Goal: Information Seeking & Learning: Check status

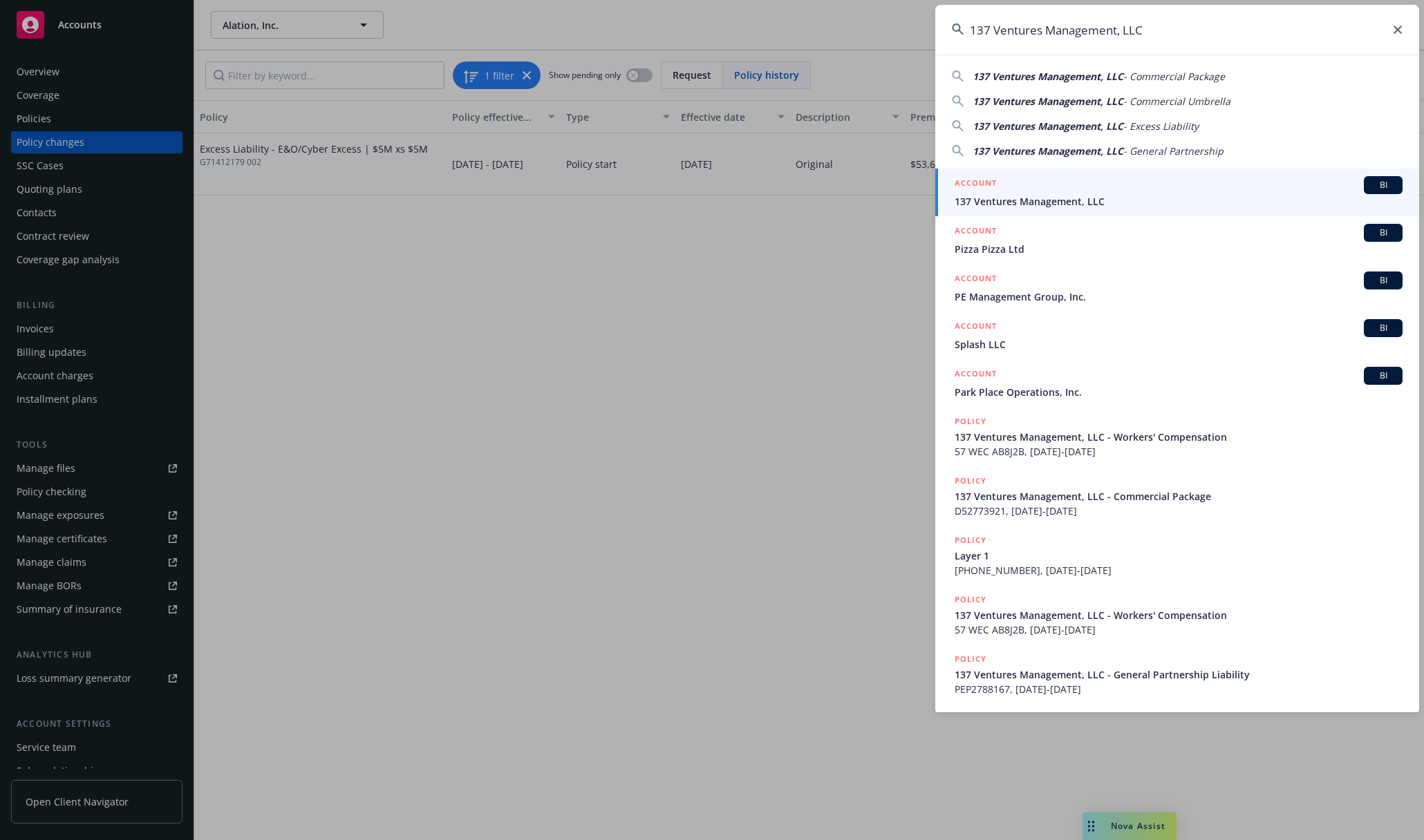
type input "137 Ventures Management, LLC"
click at [1092, 195] on span "137 Ventures Management, LLC" at bounding box center [1179, 201] width 448 height 15
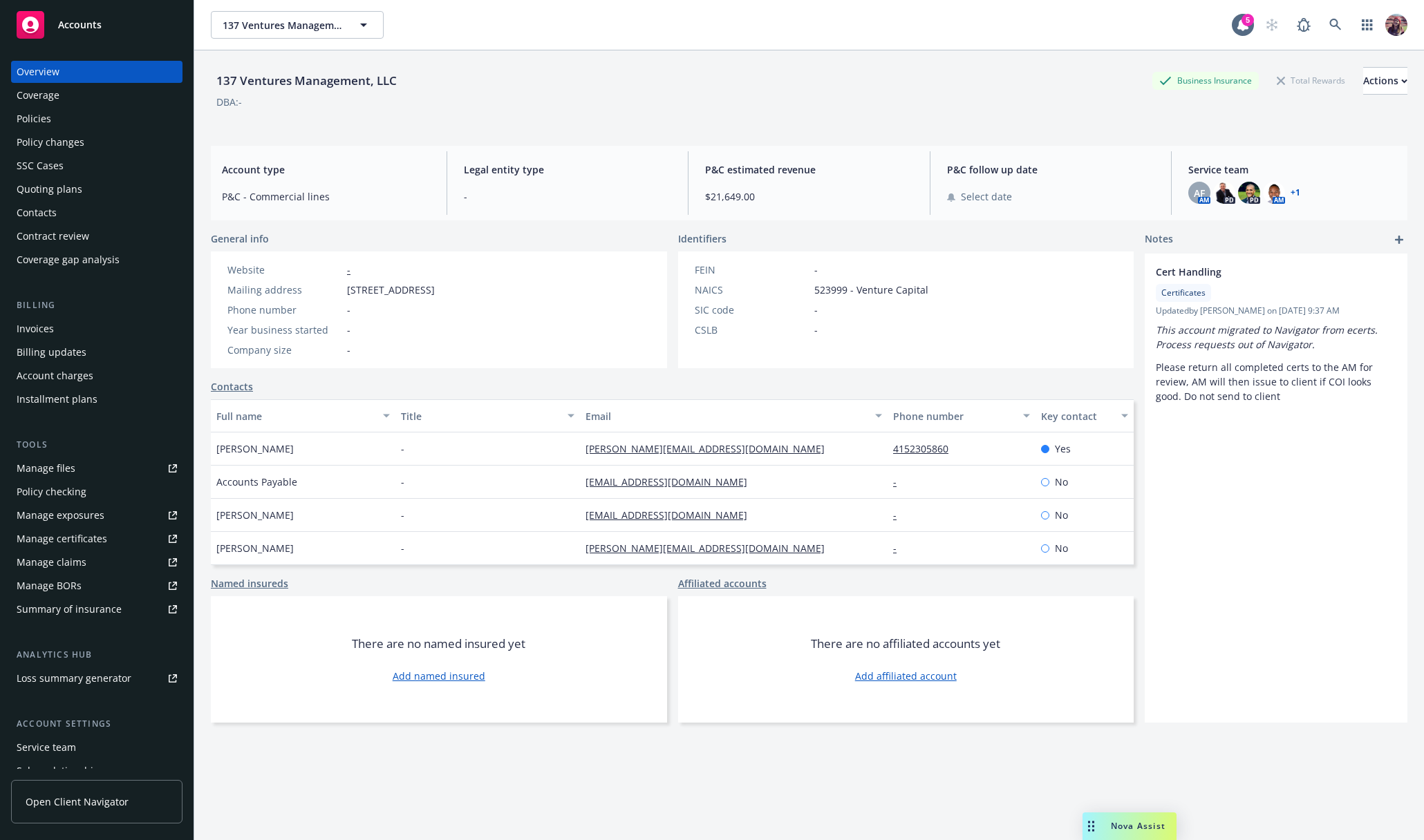
click at [94, 122] on div "Policies" at bounding box center [97, 119] width 161 height 22
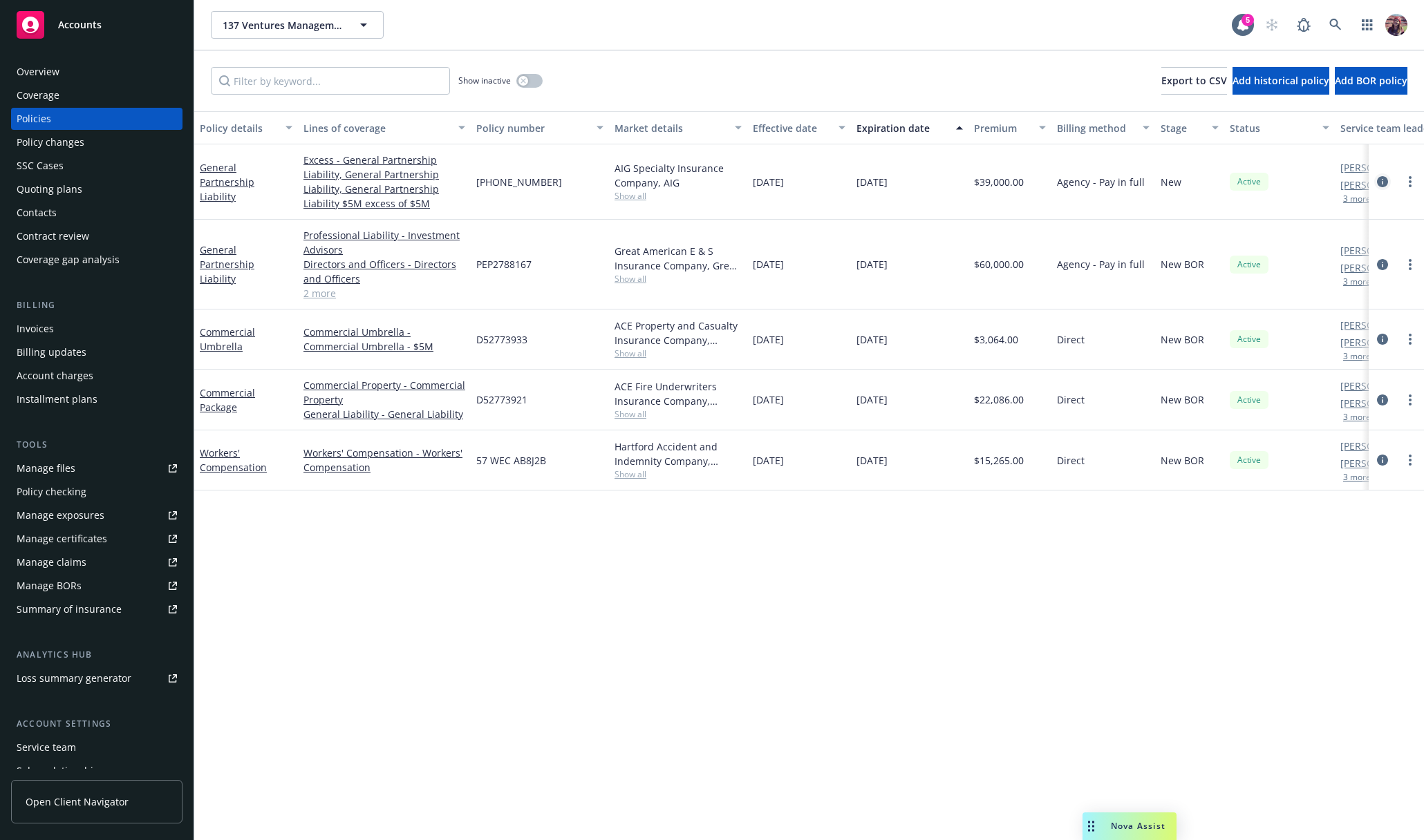
click at [1386, 186] on icon "circleInformation" at bounding box center [1382, 181] width 11 height 11
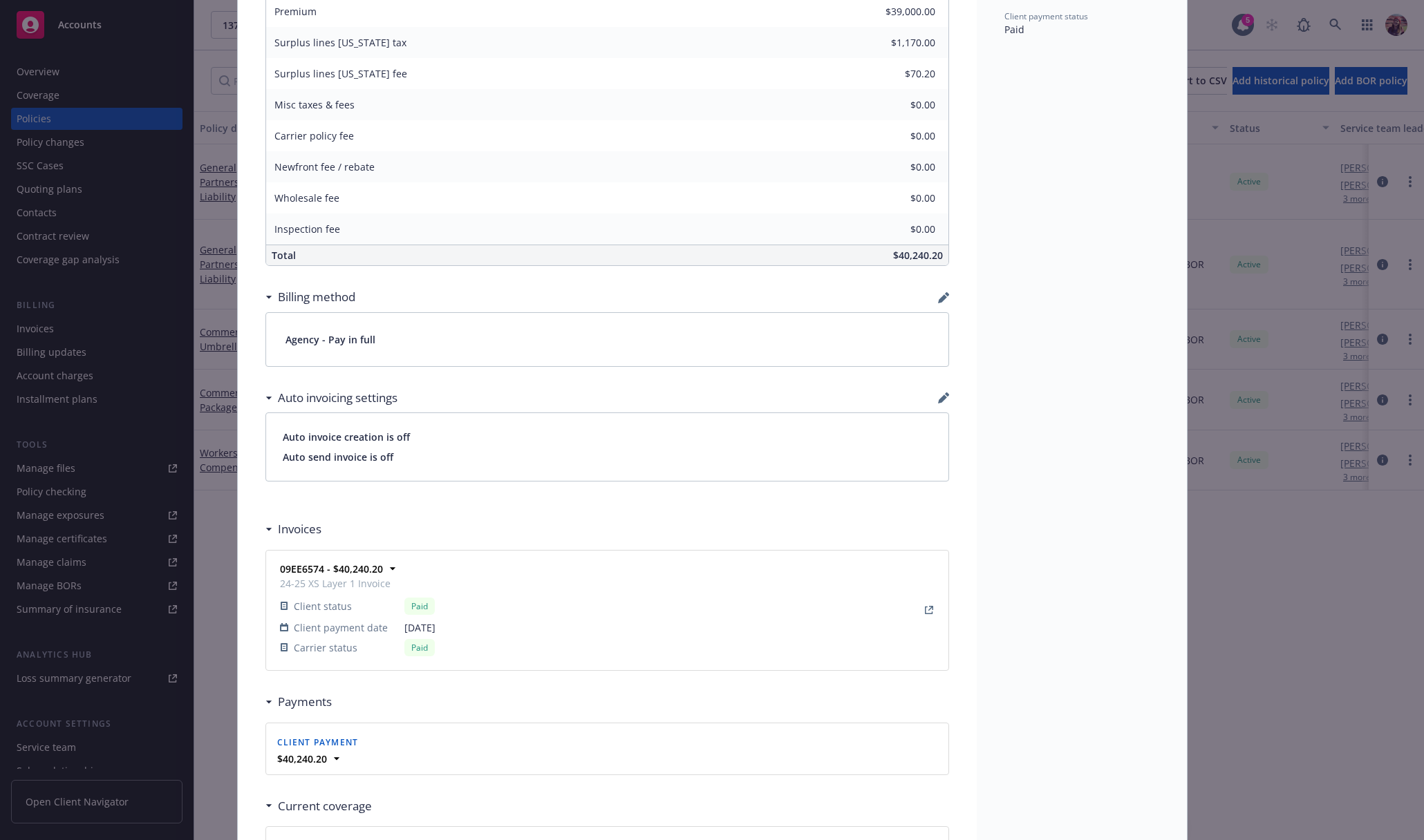
scroll to position [1055, 0]
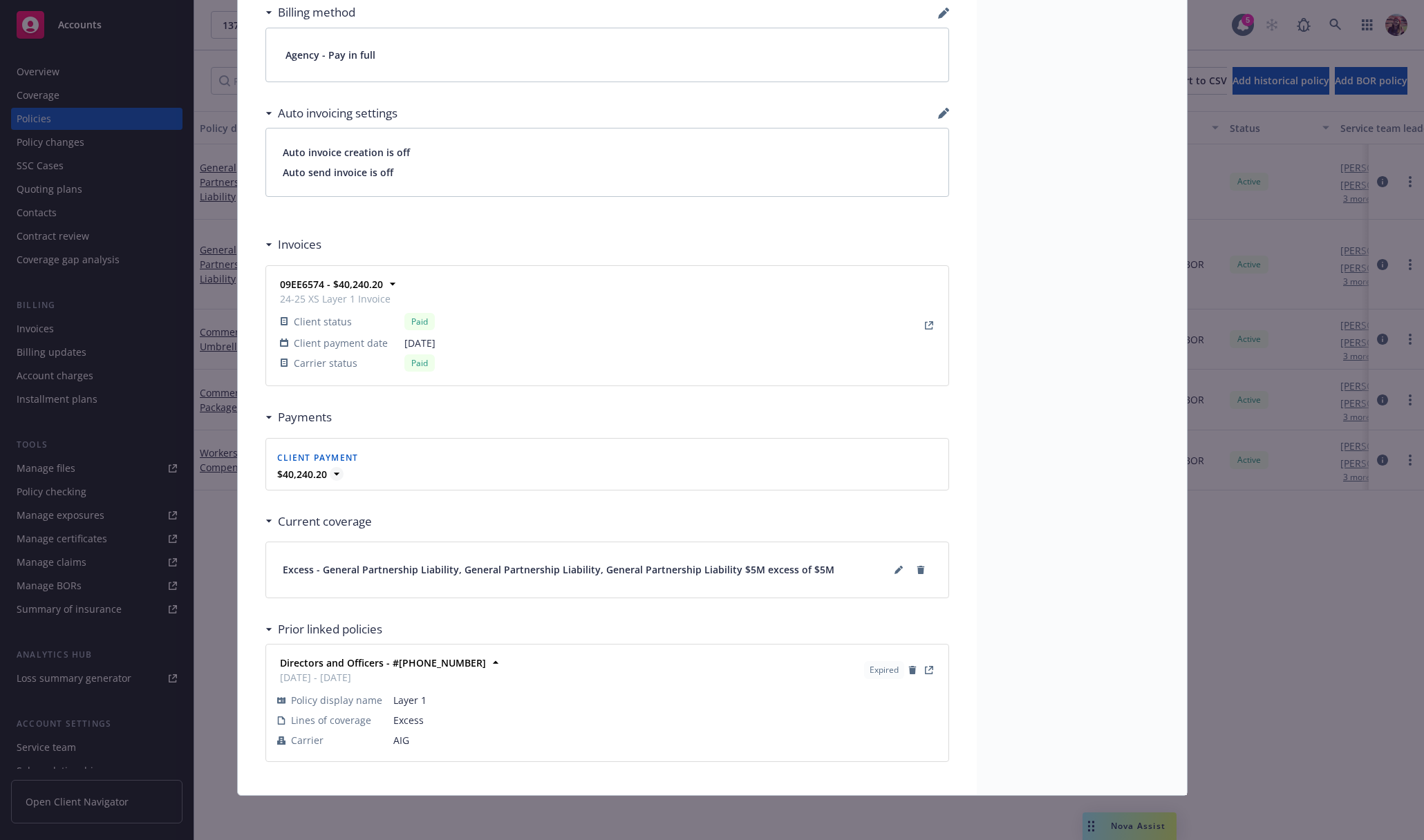
click at [329, 480] on icon at bounding box center [336, 474] width 14 height 14
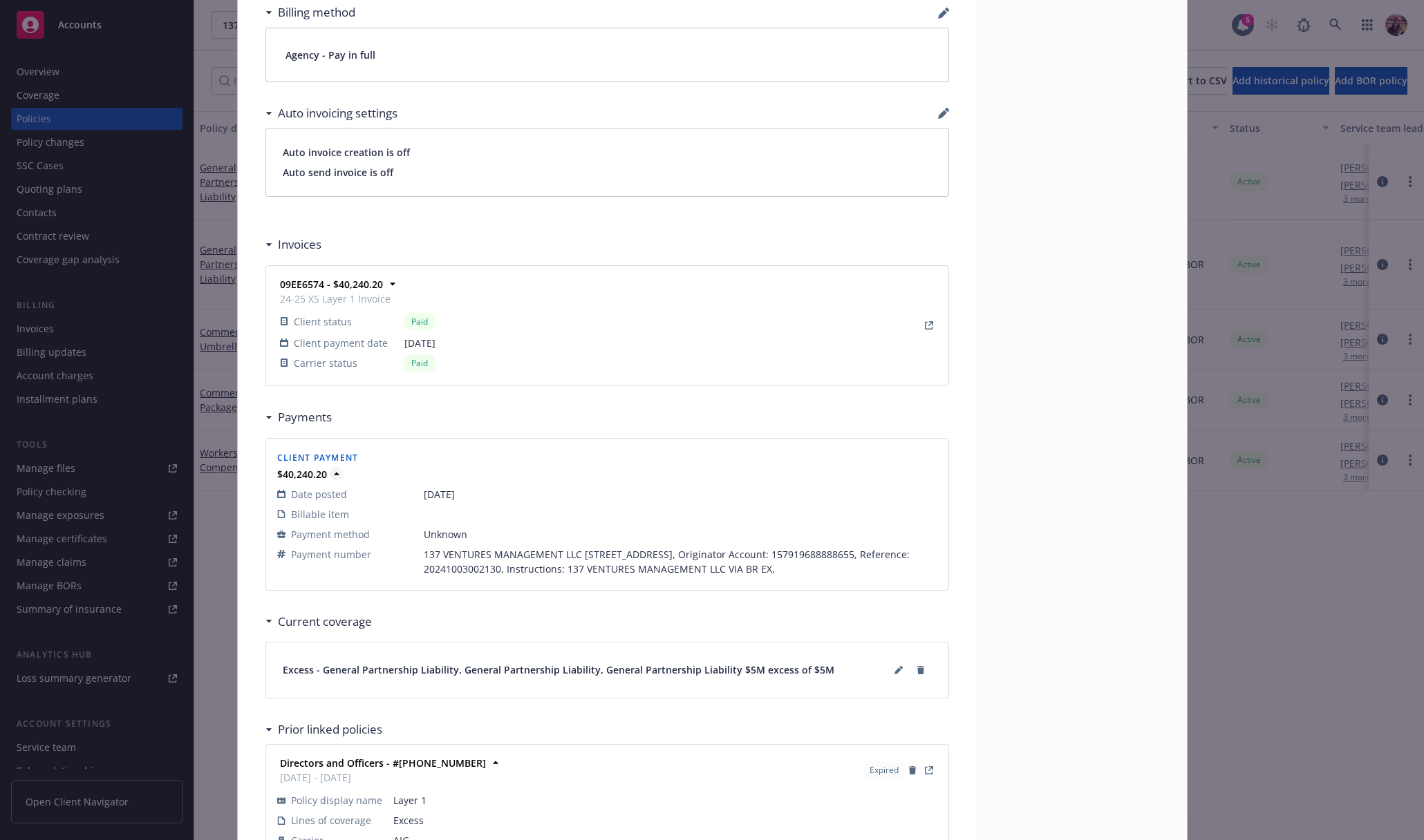
click at [329, 474] on icon at bounding box center [336, 474] width 14 height 14
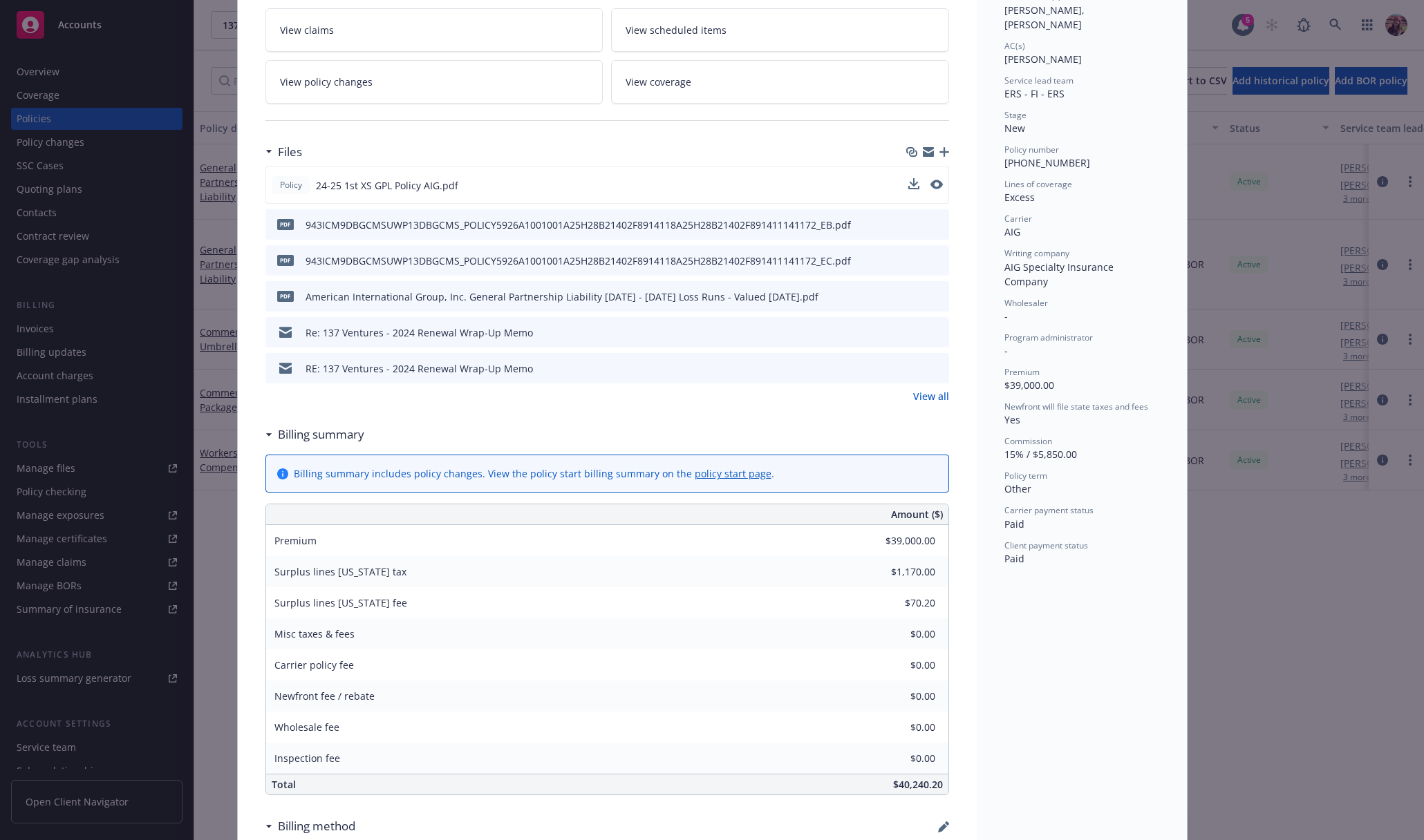
scroll to position [0, 0]
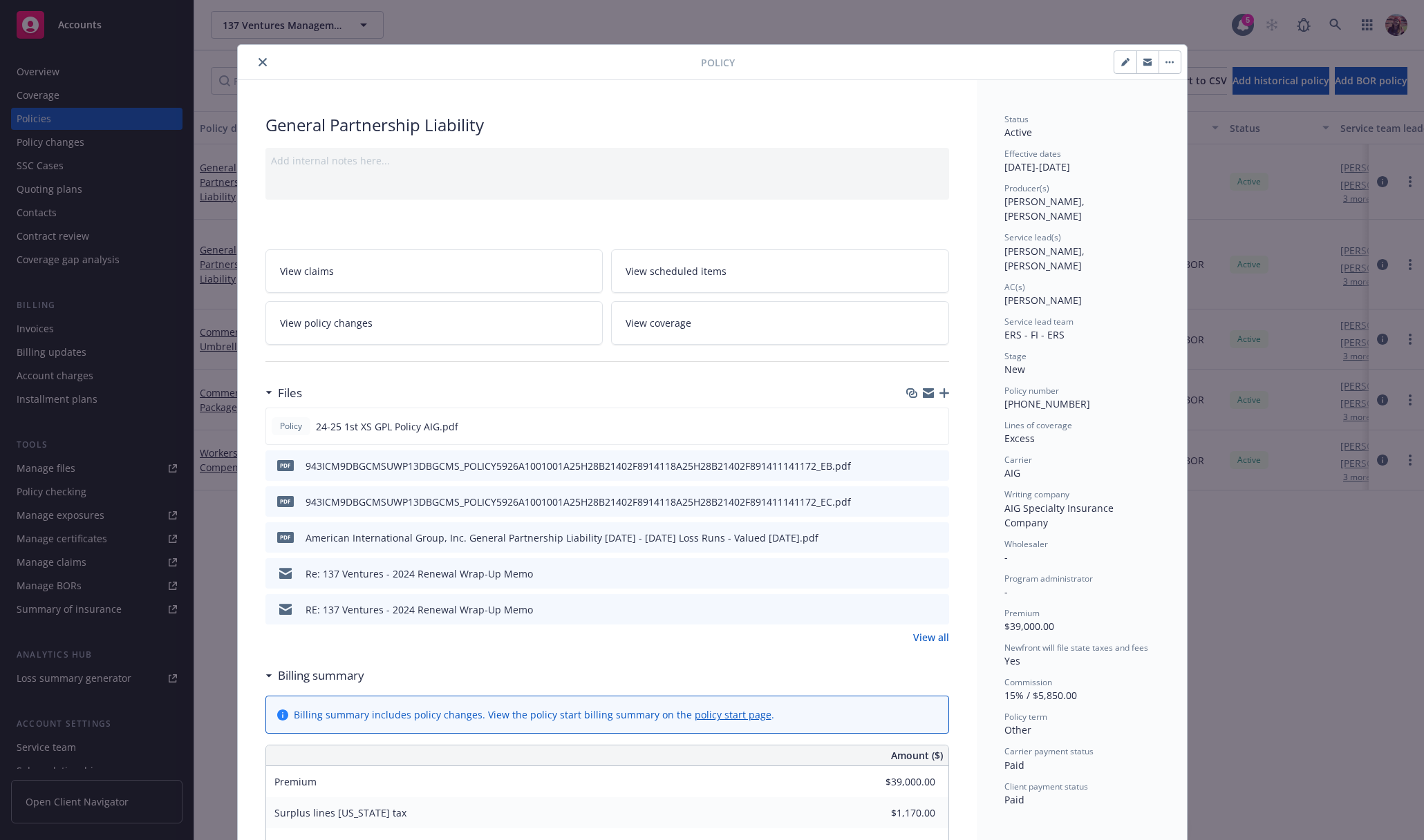
click at [362, 326] on span "View policy changes" at bounding box center [327, 323] width 93 height 15
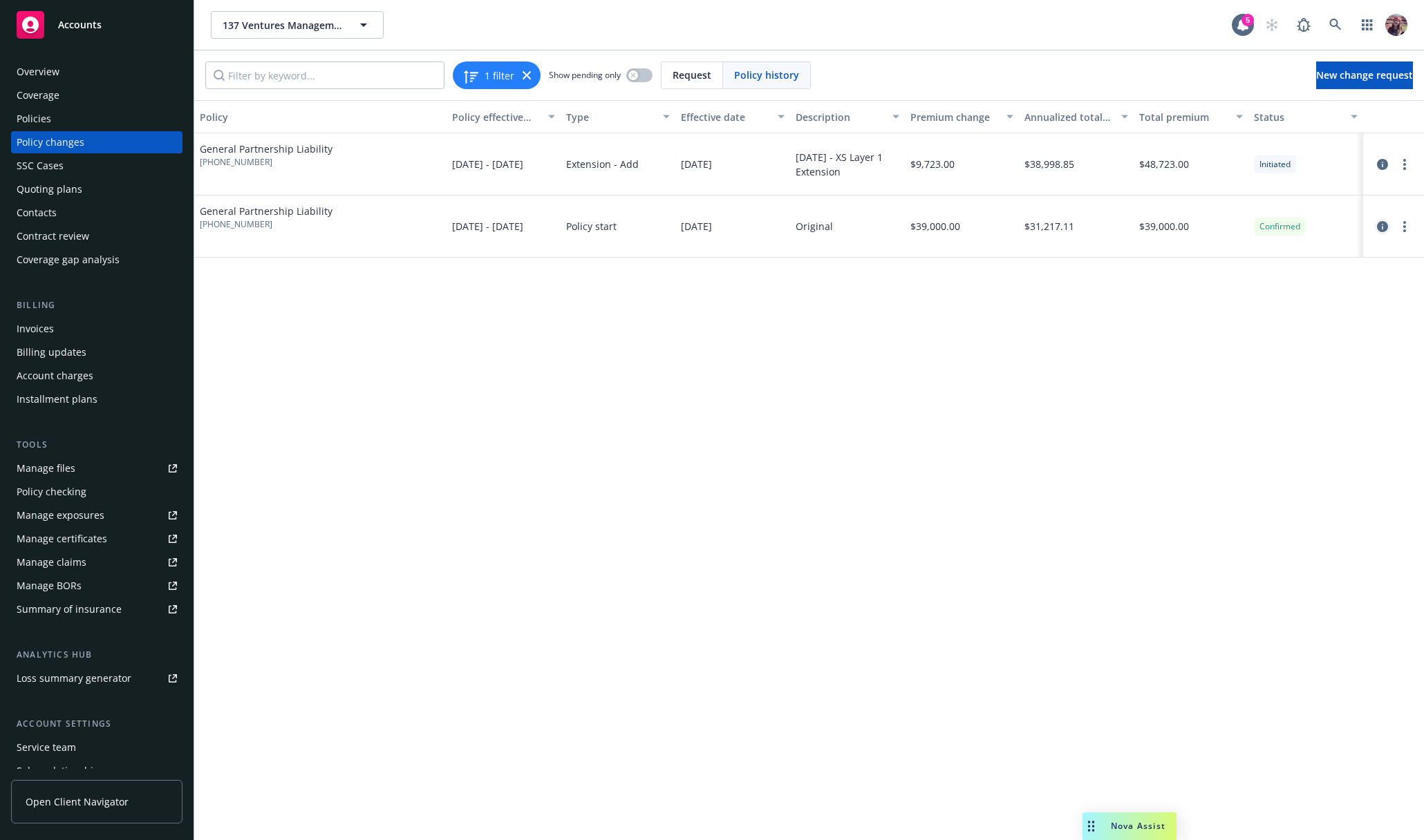
click at [1381, 225] on icon "circleInformation" at bounding box center [1382, 226] width 11 height 11
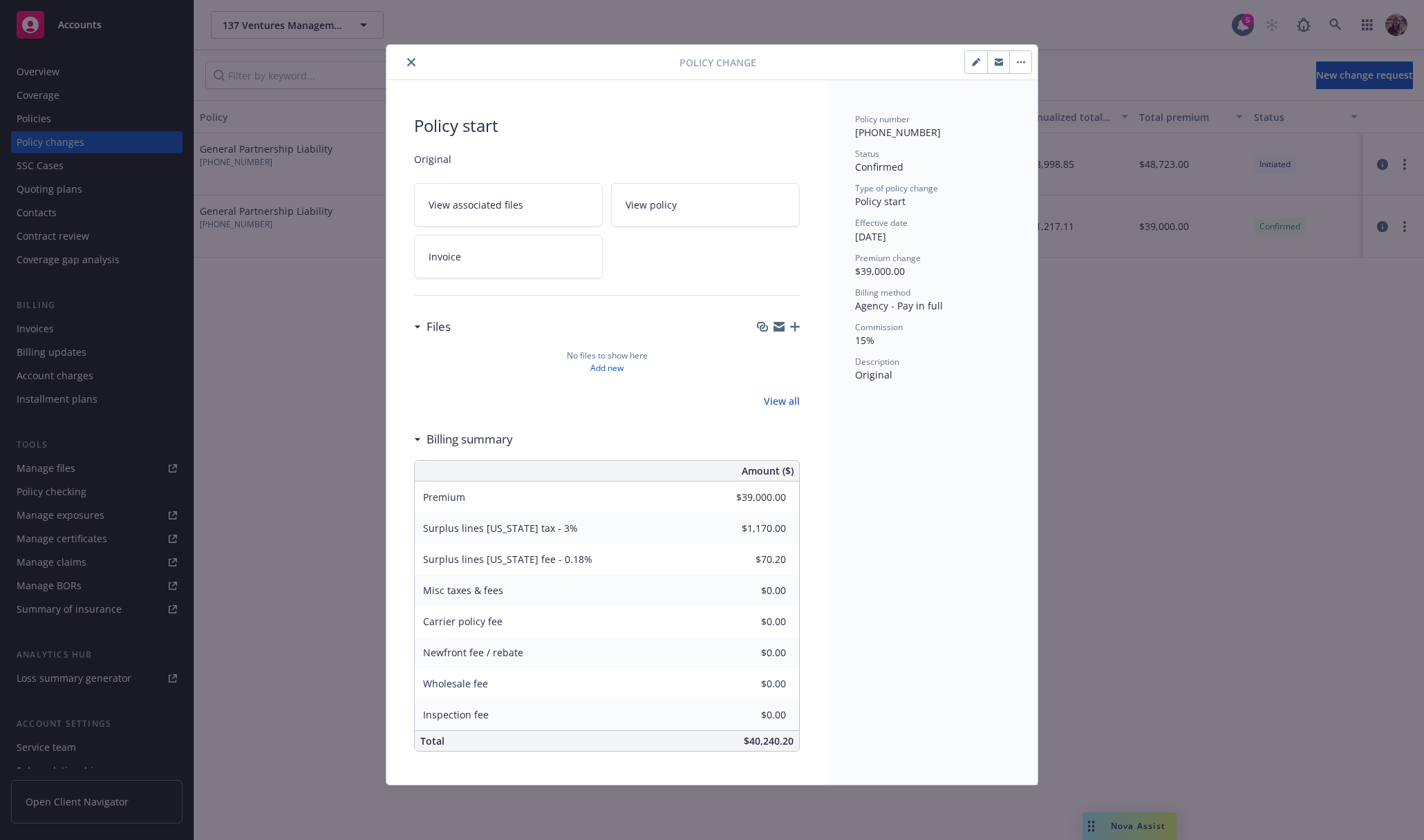
click at [402, 79] on div "Policy Change" at bounding box center [711, 63] width 651 height 35
click at [404, 75] on div "Policy Change" at bounding box center [711, 63] width 651 height 35
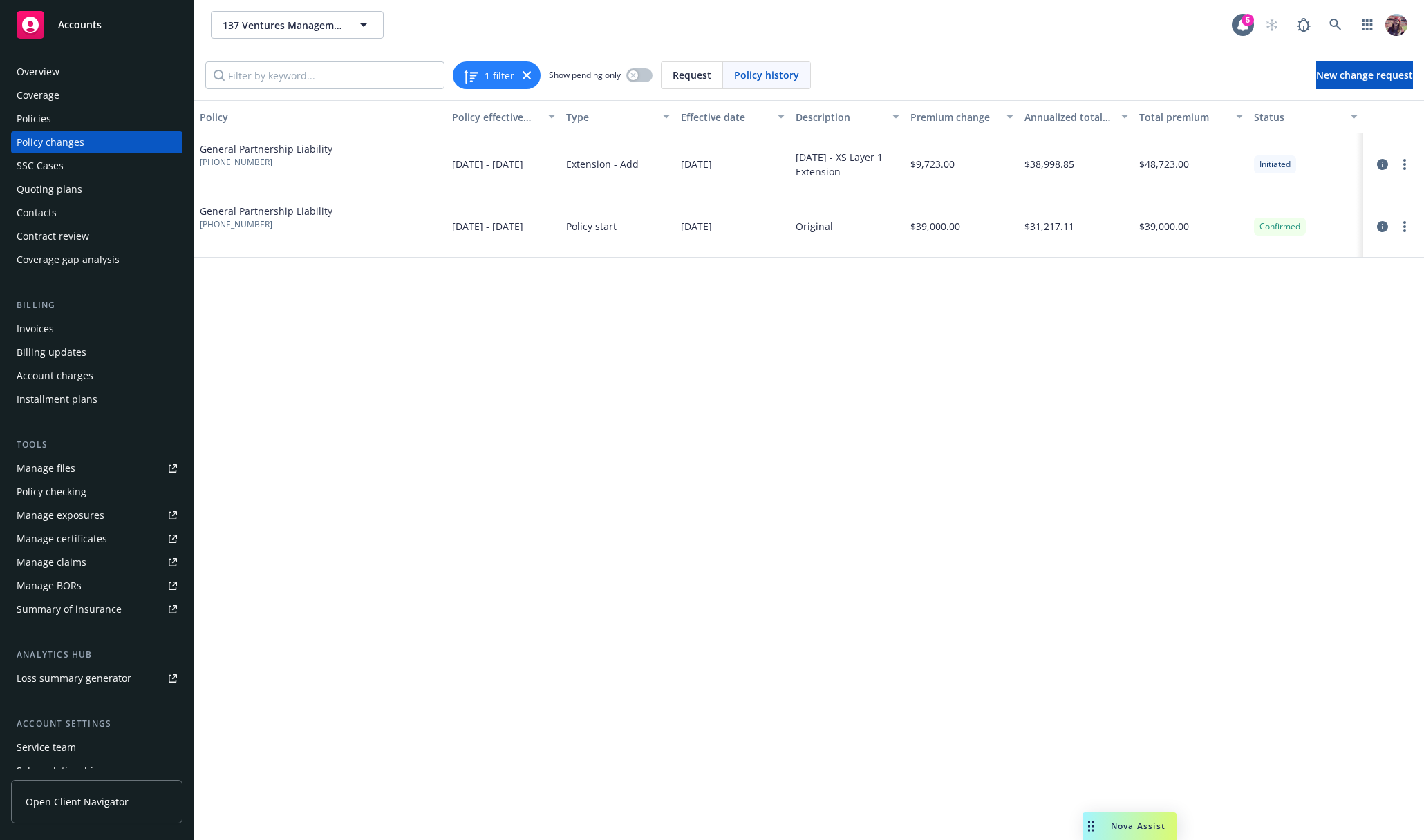
click at [27, 68] on div "Overview" at bounding box center [38, 72] width 43 height 22
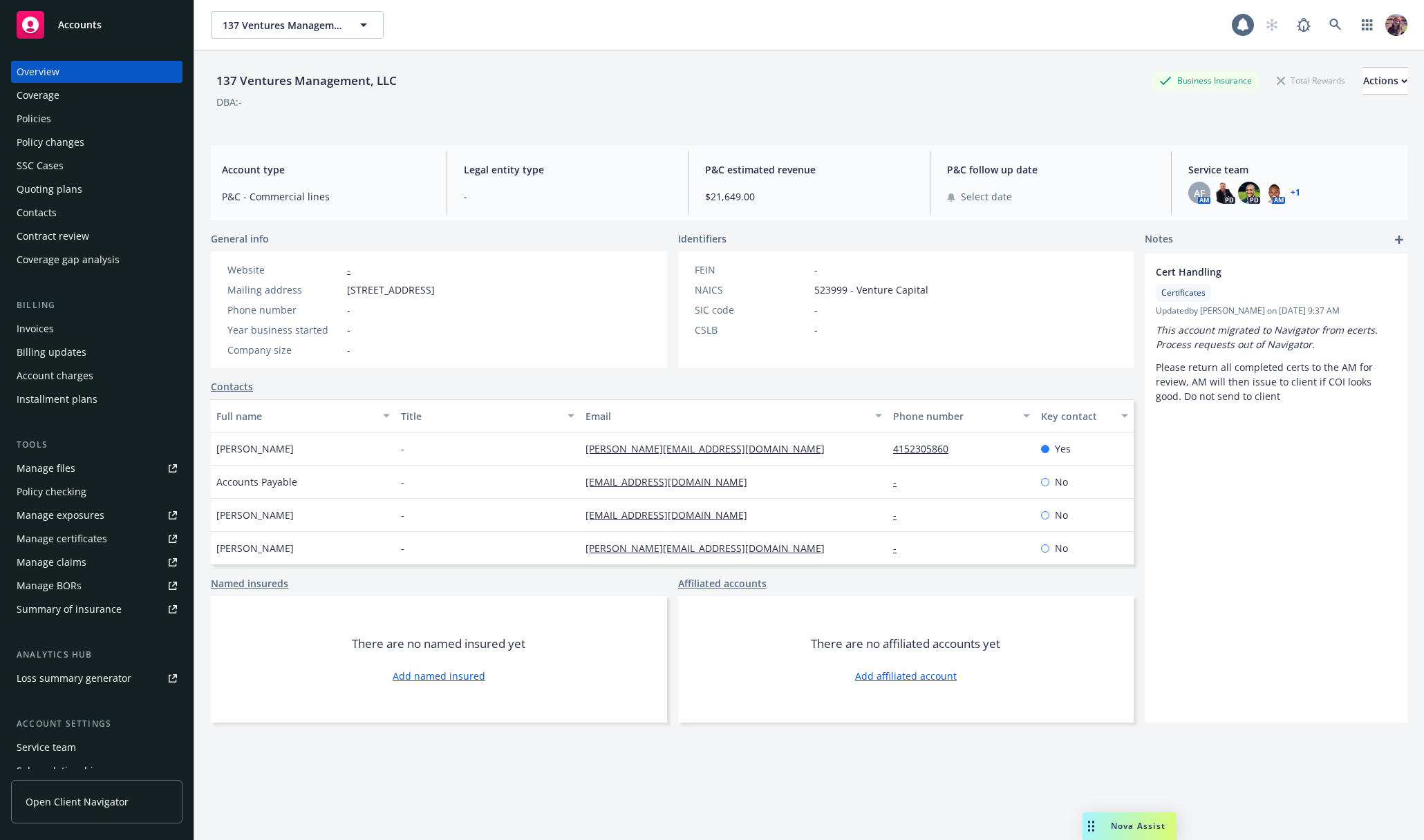
click at [219, 73] on div "137 Ventures Management, LLC" at bounding box center [307, 81] width 192 height 18
click at [219, 72] on div "137 Ventures Management, LLC" at bounding box center [307, 81] width 192 height 18
copy div "137 Ventures Management, LLC"
